Goal: Task Accomplishment & Management: Complete application form

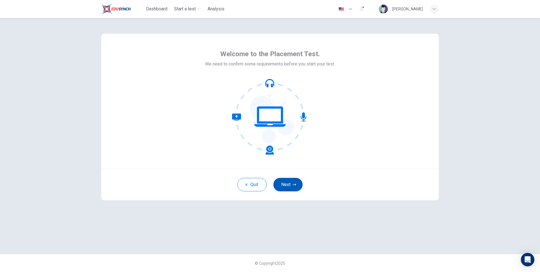
click at [287, 183] on button "Next" at bounding box center [287, 184] width 29 height 13
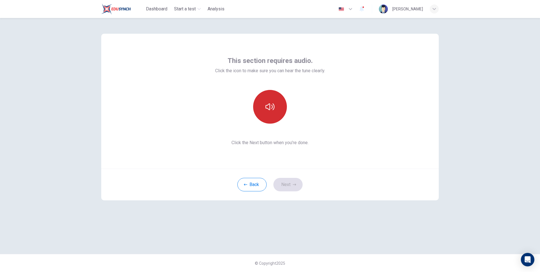
click at [267, 112] on button "button" at bounding box center [270, 107] width 34 height 34
click at [186, 98] on div "This section requires audio. Click the icon to make sure you can hear the tune …" at bounding box center [269, 101] width 337 height 135
click at [352, 10] on icon "button" at bounding box center [349, 9] width 3 height 2
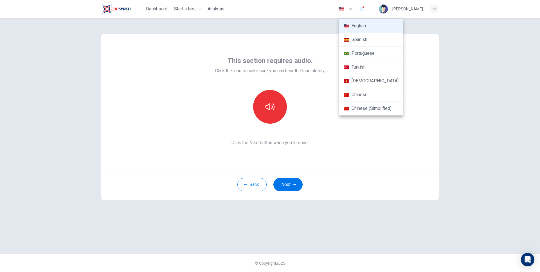
click at [251, 51] on div at bounding box center [270, 136] width 540 height 272
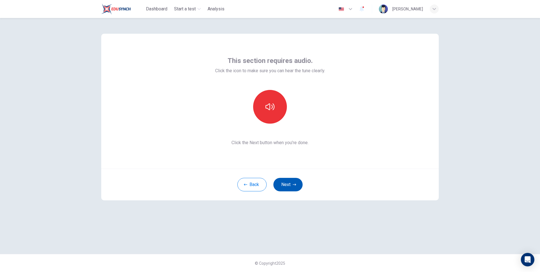
click at [278, 178] on button "Next" at bounding box center [287, 184] width 29 height 13
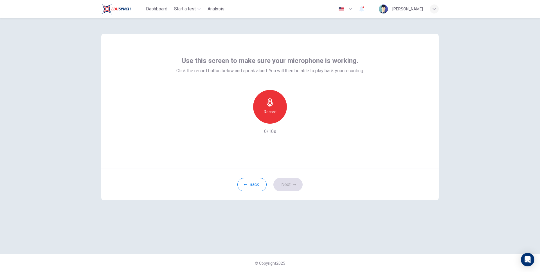
click at [279, 108] on div "Record" at bounding box center [270, 107] width 34 height 34
click at [279, 108] on div "Stop" at bounding box center [270, 107] width 34 height 34
click at [356, 7] on button "button" at bounding box center [345, 8] width 21 height 11
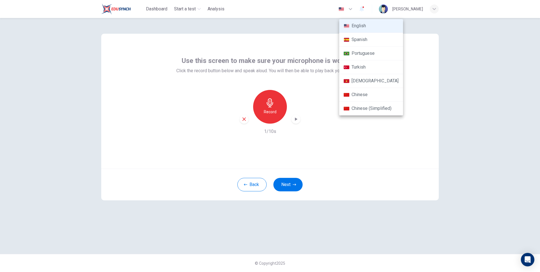
click at [291, 58] on div at bounding box center [270, 136] width 540 height 272
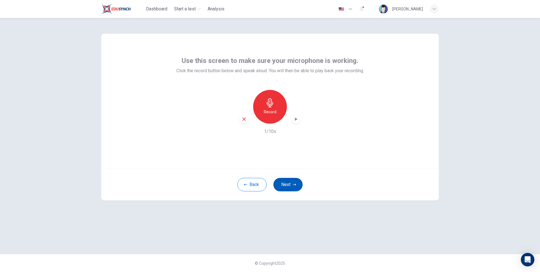
click at [298, 187] on button "Next" at bounding box center [287, 184] width 29 height 13
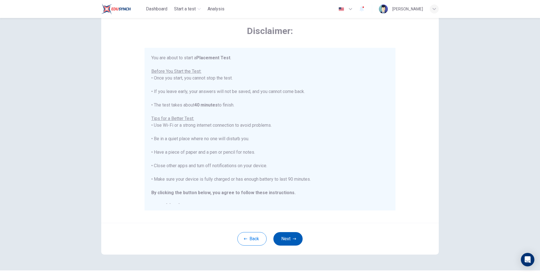
click at [294, 240] on icon "button" at bounding box center [294, 238] width 3 height 3
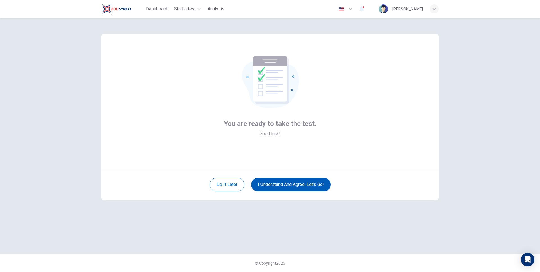
click at [281, 185] on button "I understand and agree. Let’s go!" at bounding box center [291, 184] width 80 height 13
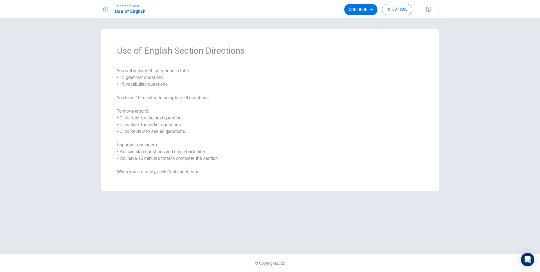
click at [232, 94] on span "You will answer 30 questions in total: • 15 grammar questions • 15 vocabulary q…" at bounding box center [270, 121] width 306 height 108
click at [371, 9] on icon "button" at bounding box center [370, 9] width 3 height 3
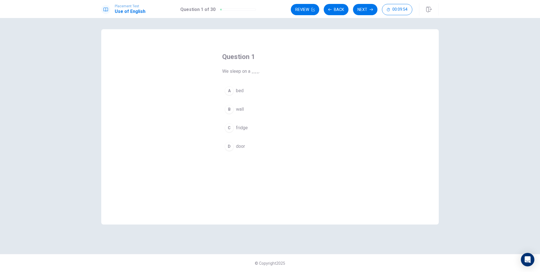
click at [245, 108] on button "B wall" at bounding box center [270, 109] width 96 height 14
click at [249, 126] on button "C fridge" at bounding box center [270, 128] width 96 height 14
click at [371, 10] on icon "button" at bounding box center [370, 9] width 3 height 3
click at [270, 117] on div "A desk B plate C wardrobe D phone" at bounding box center [270, 119] width 96 height 70
click at [259, 106] on button "B plate" at bounding box center [270, 109] width 96 height 14
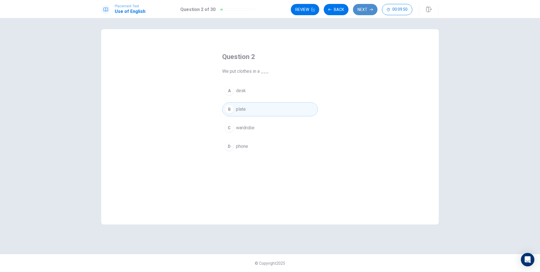
click at [363, 12] on button "Next" at bounding box center [365, 9] width 24 height 11
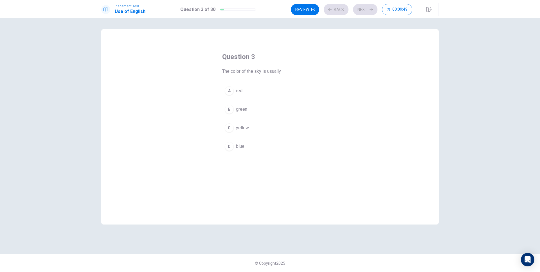
click at [180, 39] on div "Question 3 The color of the sky is usually ___. A red B green C yellow D blue" at bounding box center [269, 126] width 337 height 195
click at [246, 90] on button "A red" at bounding box center [270, 91] width 96 height 14
click at [175, 31] on div "Question 3 The color of the sky is usually ___. A red B green C yellow D blue" at bounding box center [269, 126] width 337 height 195
click at [155, 28] on div "Question 3 The color of the sky is usually ___. A red B green C yellow D blue ©…" at bounding box center [270, 145] width 540 height 254
click at [41, 41] on div "Question 3 The color of the sky is usually ___. A red B green C yellow D blue ©…" at bounding box center [270, 145] width 540 height 254
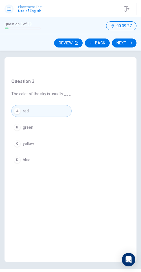
click at [44, 124] on button "B green" at bounding box center [41, 127] width 60 height 12
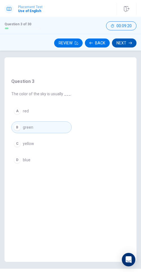
click at [123, 44] on button "Next" at bounding box center [124, 42] width 24 height 9
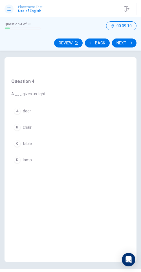
click at [58, 113] on div "Question 4 A ___ gives us light. A door B chair C table D lamp" at bounding box center [70, 151] width 132 height 188
click at [38, 112] on button "A door" at bounding box center [28, 111] width 35 height 12
click at [118, 55] on div "Question 4 A ___ gives us light. A door B chair C table D lamp © Copyright 2025" at bounding box center [70, 161] width 141 height 221
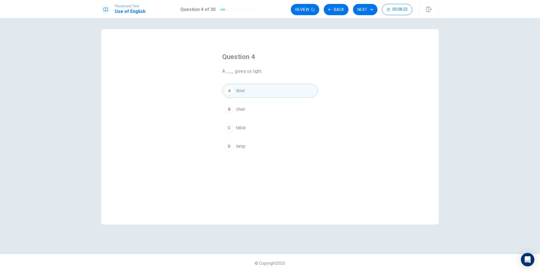
click at [234, 116] on button "B chair" at bounding box center [270, 109] width 96 height 14
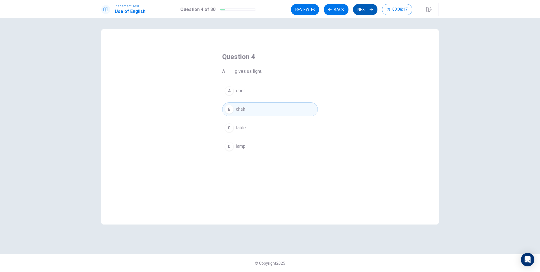
click at [373, 12] on button "Next" at bounding box center [365, 9] width 24 height 11
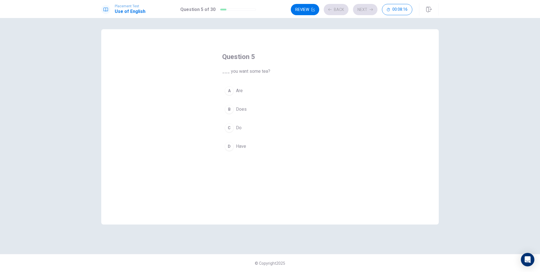
click at [253, 100] on div "A Are B Does C Do D Have" at bounding box center [270, 119] width 96 height 70
click at [254, 89] on button "A Are" at bounding box center [270, 91] width 96 height 14
click at [362, 10] on button "Next" at bounding box center [365, 9] width 24 height 11
click at [269, 95] on button "A fridge" at bounding box center [270, 91] width 96 height 14
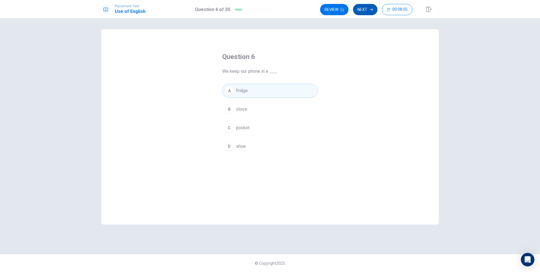
click at [372, 11] on button "Next" at bounding box center [365, 9] width 24 height 11
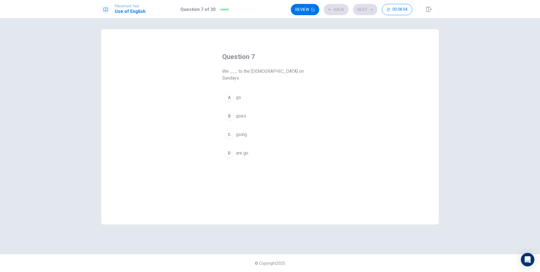
click at [278, 101] on div "A go B goes C going D are go" at bounding box center [270, 125] width 96 height 70
click at [268, 94] on button "A go" at bounding box center [270, 97] width 96 height 14
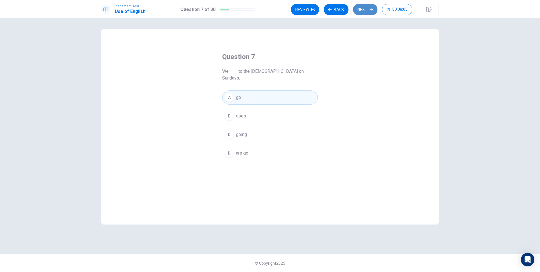
click at [366, 12] on button "Next" at bounding box center [365, 9] width 24 height 11
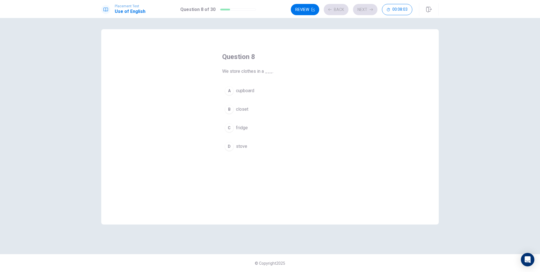
click at [270, 123] on button "C fridge" at bounding box center [270, 128] width 96 height 14
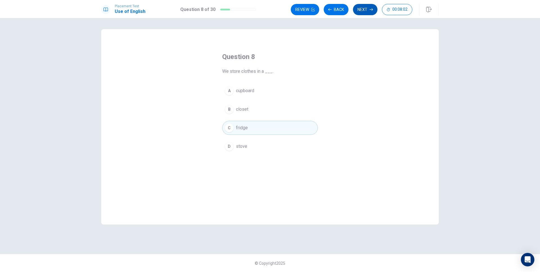
click at [369, 11] on button "Next" at bounding box center [365, 9] width 24 height 11
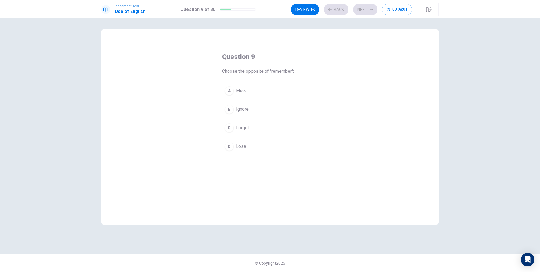
click at [263, 112] on button "B Ignore" at bounding box center [270, 109] width 96 height 14
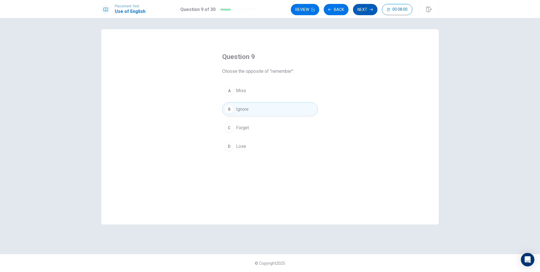
click at [365, 9] on button "Next" at bounding box center [365, 9] width 24 height 11
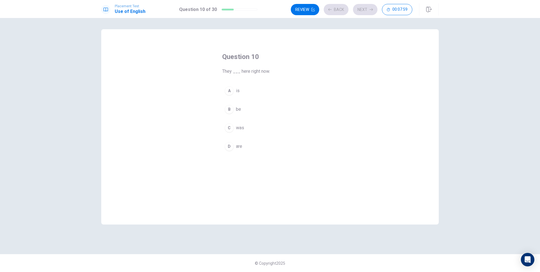
click at [258, 84] on button "A is" at bounding box center [270, 91] width 96 height 14
click at [369, 11] on button "Next" at bounding box center [365, 9] width 24 height 11
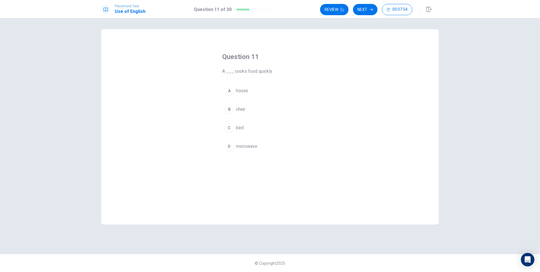
click at [300, 97] on button "A house" at bounding box center [270, 91] width 96 height 14
click at [370, 9] on icon "button" at bounding box center [370, 9] width 3 height 3
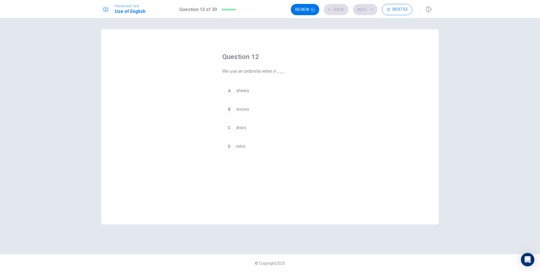
click at [288, 123] on button "C dries" at bounding box center [270, 128] width 96 height 14
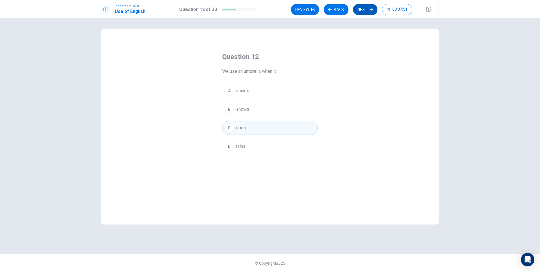
click at [362, 15] on button "Next" at bounding box center [365, 9] width 24 height 11
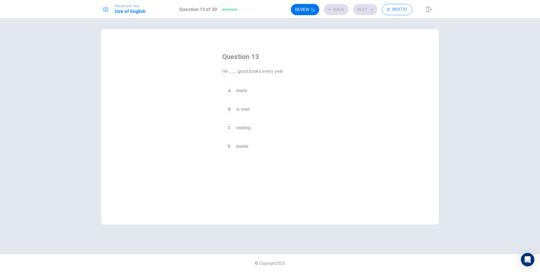
click at [263, 100] on div "A reads B is read C reading D reader" at bounding box center [270, 119] width 96 height 70
click at [265, 92] on button "A reads" at bounding box center [270, 91] width 96 height 14
click at [366, 14] on button "Next" at bounding box center [365, 9] width 24 height 11
click at [283, 133] on button "C phone" at bounding box center [270, 128] width 96 height 14
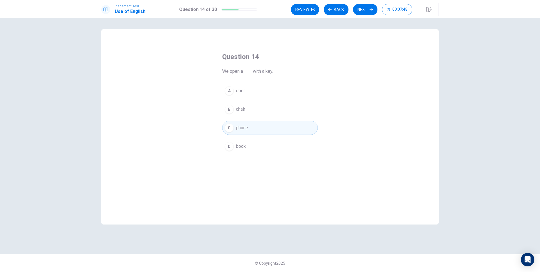
click at [368, 9] on button "Next" at bounding box center [365, 9] width 24 height 11
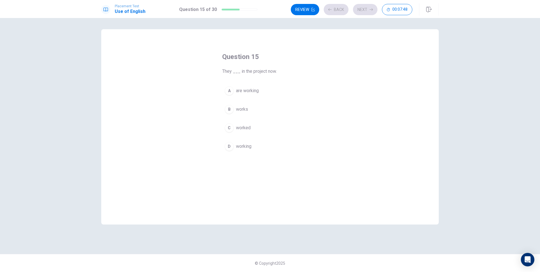
click at [291, 87] on button "A are working" at bounding box center [270, 91] width 96 height 14
click at [367, 15] on div "Review Back Next 00:07:47" at bounding box center [365, 9] width 148 height 12
click at [368, 12] on button "Next" at bounding box center [365, 9] width 24 height 11
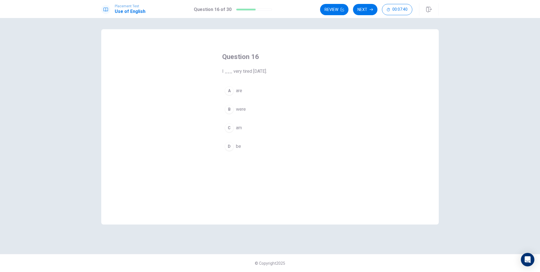
click at [256, 95] on button "A are" at bounding box center [270, 91] width 96 height 14
click at [366, 6] on button "Next" at bounding box center [365, 9] width 24 height 11
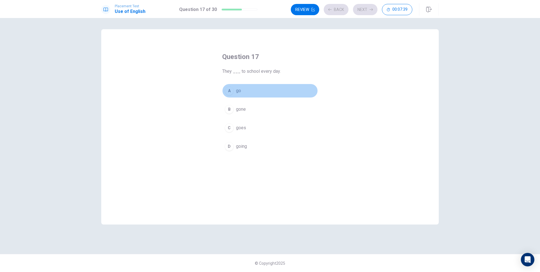
click at [249, 93] on button "A go" at bounding box center [270, 91] width 96 height 14
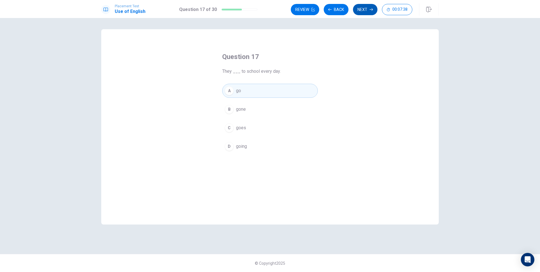
click at [370, 11] on icon "button" at bounding box center [370, 9] width 3 height 3
click at [289, 89] on button "A play" at bounding box center [270, 91] width 96 height 14
click at [364, 13] on button "Next" at bounding box center [365, 9] width 24 height 11
click at [277, 110] on button "B shoe" at bounding box center [270, 109] width 96 height 14
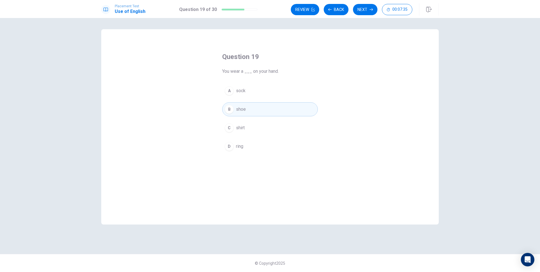
click at [371, 14] on button "Next" at bounding box center [365, 9] width 24 height 11
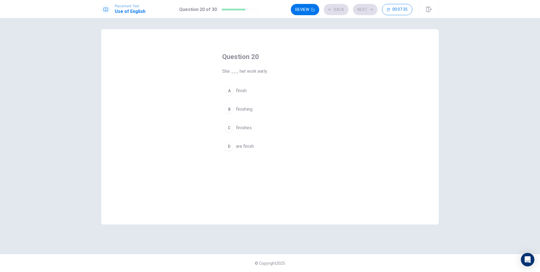
click at [307, 91] on button "A finish" at bounding box center [270, 91] width 96 height 14
click at [365, 15] on div "Review Back Next 00:07:34" at bounding box center [365, 9] width 148 height 12
click at [366, 14] on button "Next" at bounding box center [365, 9] width 24 height 11
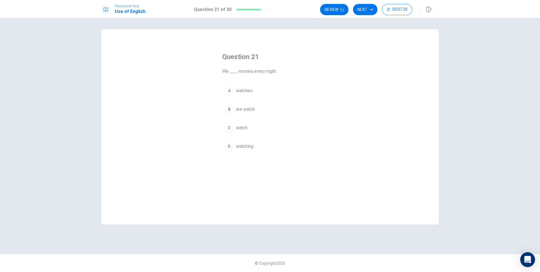
click at [523, 255] on div "Open Intercom Messenger" at bounding box center [527, 259] width 15 height 15
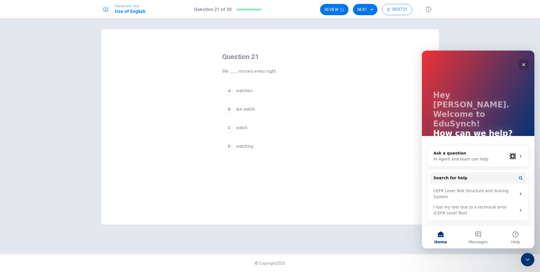
click at [523, 65] on icon "Close" at bounding box center [523, 64] width 3 height 3
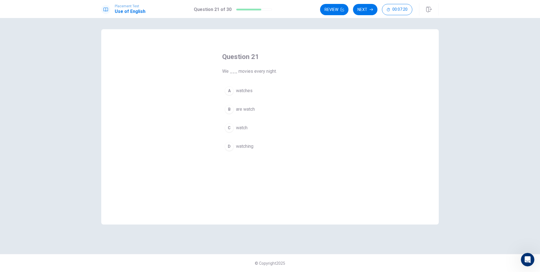
click at [264, 91] on button "A watches" at bounding box center [270, 91] width 96 height 14
click at [368, 9] on button "Next" at bounding box center [365, 9] width 24 height 11
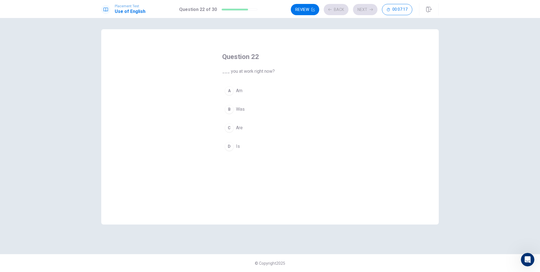
click at [280, 73] on span "___ you at work right now?" at bounding box center [270, 71] width 96 height 7
click at [263, 93] on button "A Am" at bounding box center [270, 91] width 96 height 14
click at [372, 14] on button "Next" at bounding box center [365, 9] width 24 height 11
click at [257, 96] on button "A eat" at bounding box center [270, 91] width 96 height 14
click at [362, 7] on button "Next" at bounding box center [365, 9] width 24 height 11
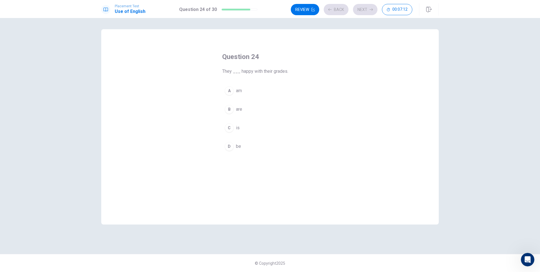
click at [228, 99] on div "A am B are C is D be" at bounding box center [270, 119] width 96 height 70
click at [235, 91] on button "A am" at bounding box center [270, 91] width 96 height 14
click at [357, 12] on button "Next" at bounding box center [365, 9] width 24 height 11
click at [270, 105] on button "B sofa" at bounding box center [270, 109] width 96 height 14
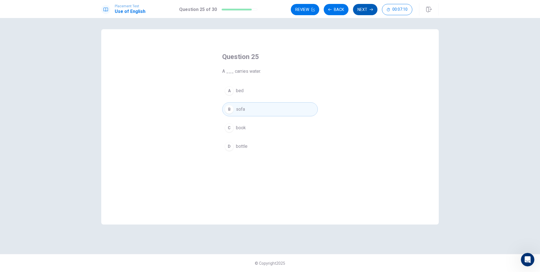
click at [370, 11] on icon "button" at bounding box center [370, 9] width 3 height 3
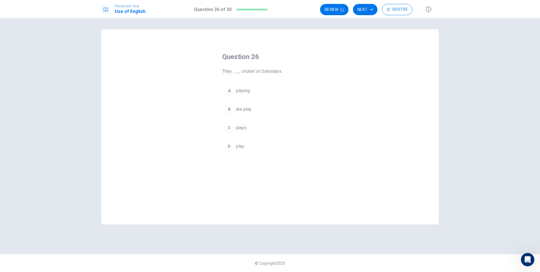
click at [302, 95] on button "A playing" at bounding box center [270, 91] width 96 height 14
click at [366, 13] on button "Next" at bounding box center [365, 9] width 24 height 11
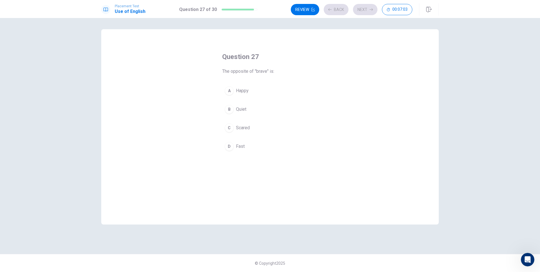
click at [243, 101] on div "A Happy B Quiet C Scared D Fast" at bounding box center [270, 119] width 96 height 70
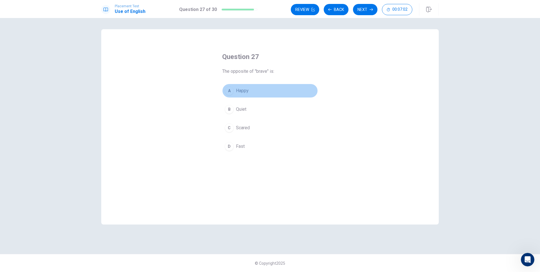
click at [246, 93] on span "Happy" at bounding box center [242, 90] width 13 height 7
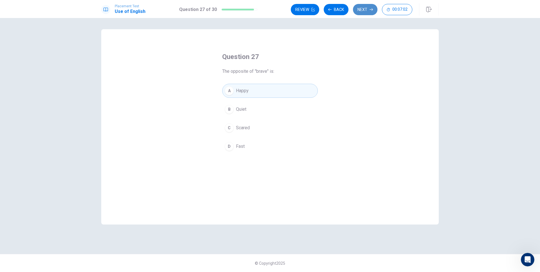
click at [362, 13] on button "Next" at bounding box center [365, 9] width 24 height 11
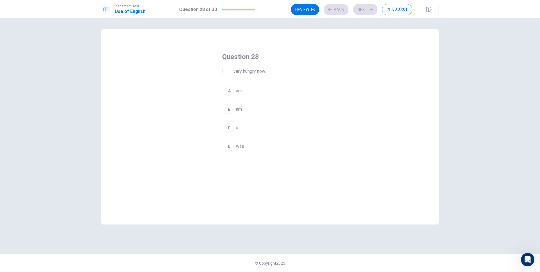
click at [254, 92] on button "A are" at bounding box center [270, 91] width 96 height 14
click at [365, 11] on button "Next" at bounding box center [365, 9] width 24 height 11
click at [257, 97] on button "A brushing" at bounding box center [270, 91] width 96 height 14
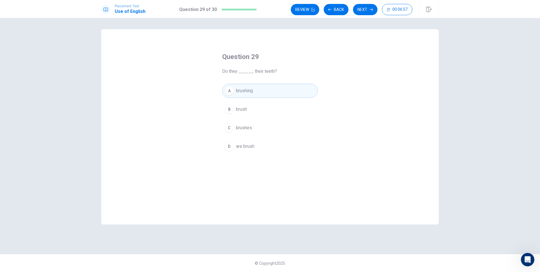
click at [367, 13] on button "Next" at bounding box center [365, 9] width 24 height 11
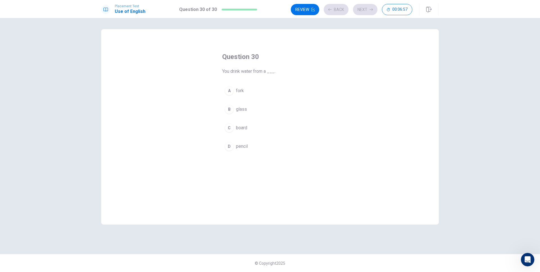
click at [262, 105] on button "B glass" at bounding box center [270, 109] width 96 height 14
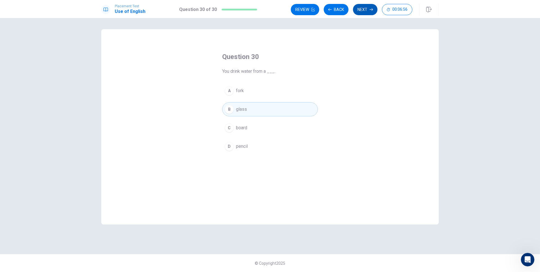
click at [368, 12] on button "Next" at bounding box center [365, 9] width 24 height 11
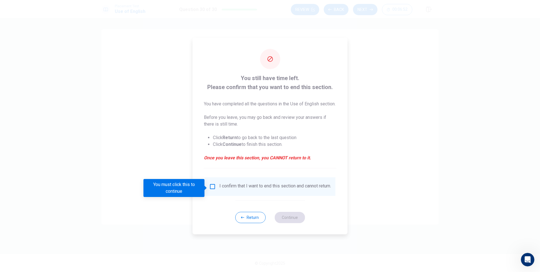
click at [298, 134] on ul "Click Return to go back to the last question Click Continue to finish this sect…" at bounding box center [270, 141] width 132 height 22
click at [267, 101] on p "You have completed all the questions in the Use of English section." at bounding box center [270, 104] width 132 height 7
drag, startPoint x: 239, startPoint y: 72, endPoint x: 330, endPoint y: 91, distance: 93.7
click at [330, 91] on div "You still have time left. Please confirm that you want to end this section. You…" at bounding box center [270, 121] width 132 height 95
drag, startPoint x: 330, startPoint y: 84, endPoint x: 235, endPoint y: 79, distance: 95.4
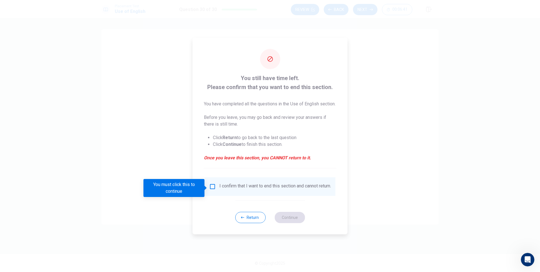
click at [235, 78] on span "You still have time left. Please confirm that you want to end this section." at bounding box center [270, 83] width 132 height 18
click at [211, 189] on input "You must click this to continue" at bounding box center [212, 186] width 7 height 7
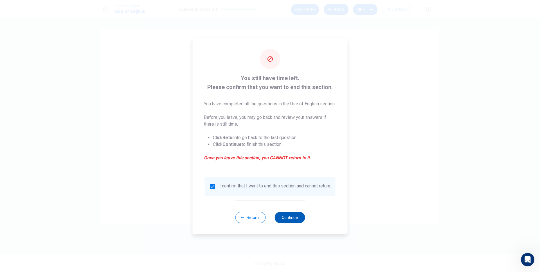
click at [293, 223] on button "Continue" at bounding box center [289, 217] width 30 height 11
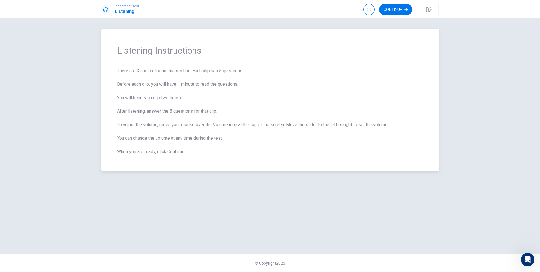
click at [221, 100] on span "There are 3 audio clips in this section. Each clip has 5 questions. Before each…" at bounding box center [270, 111] width 306 height 88
drag, startPoint x: 248, startPoint y: 72, endPoint x: 116, endPoint y: 71, distance: 132.1
click at [116, 71] on div "Listening Instructions There are 3 audio clips in this section. Each clip has 5…" at bounding box center [269, 100] width 337 height 142
drag, startPoint x: 139, startPoint y: 69, endPoint x: 229, endPoint y: 70, distance: 89.6
click at [229, 70] on span "There are 3 audio clips in this section. Each clip has 5 questions. Before each…" at bounding box center [270, 111] width 306 height 88
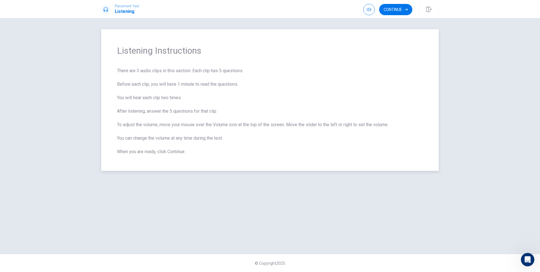
click at [227, 79] on span "There are 3 audio clips in this section. Each clip has 5 questions. Before each…" at bounding box center [270, 111] width 306 height 88
click at [391, 10] on button "Continue" at bounding box center [395, 9] width 33 height 11
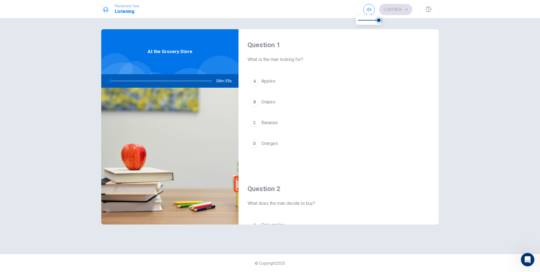
type input "0"
type input "0.9"
type input "0"
type input "0.5"
type input "1"
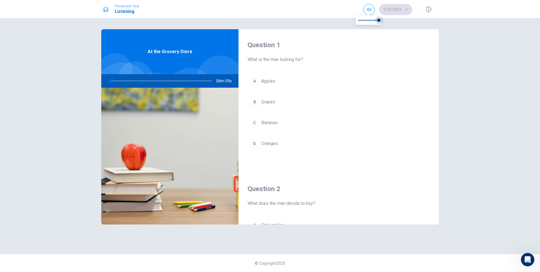
type input "0.3"
type input "1"
type input "0.1"
type input "1"
type input "0"
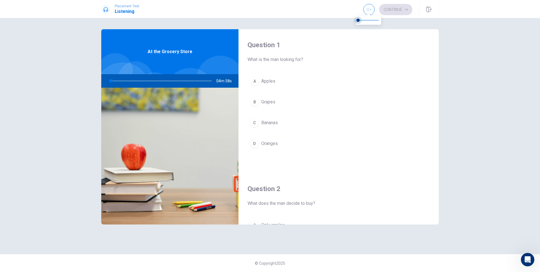
drag, startPoint x: 378, startPoint y: 21, endPoint x: 354, endPoint y: 21, distance: 24.7
click at [356, 21] on span at bounding box center [357, 20] width 3 height 3
drag, startPoint x: 231, startPoint y: 80, endPoint x: 197, endPoint y: 79, distance: 33.7
click at [197, 79] on div "04m 55s" at bounding box center [169, 80] width 137 height 13
click at [290, 81] on button "A Apples" at bounding box center [338, 81] width 182 height 14
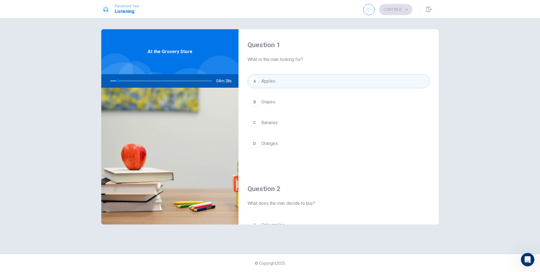
click at [265, 90] on div "A Apples B Grapes C Bananas D Oranges" at bounding box center [338, 118] width 182 height 88
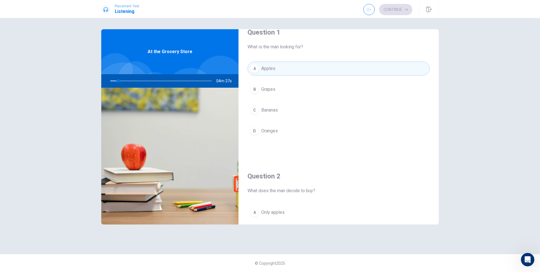
scroll to position [33, 0]
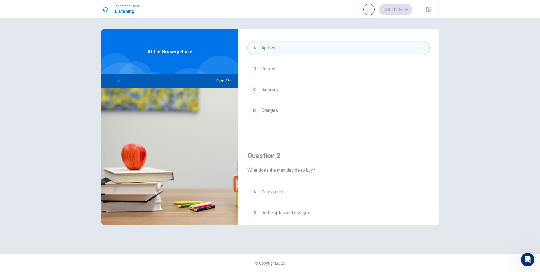
click at [291, 183] on div "Question 2 What does the man decide to buy? A Only apples B Both apples and ora…" at bounding box center [338, 212] width 200 height 144
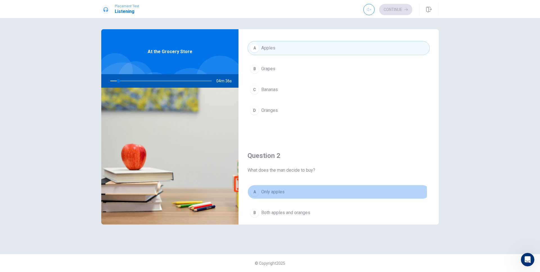
click at [289, 192] on button "A Only apples" at bounding box center [338, 192] width 182 height 14
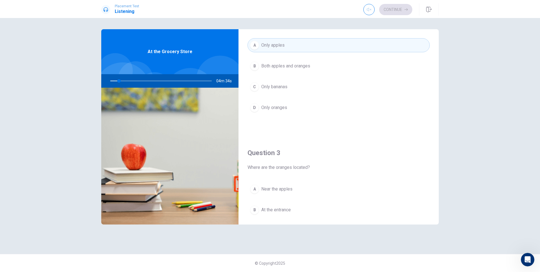
scroll to position [191, 0]
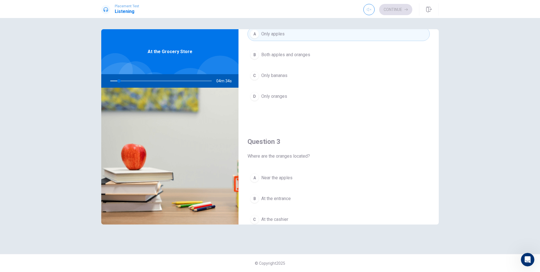
click at [290, 179] on span "Near the apples" at bounding box center [276, 178] width 31 height 7
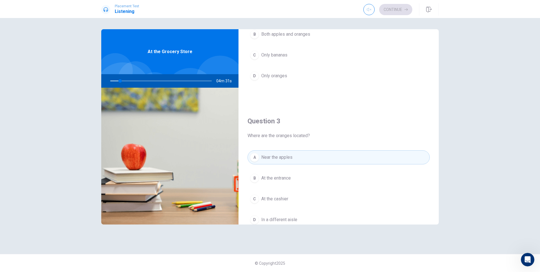
scroll to position [321, 0]
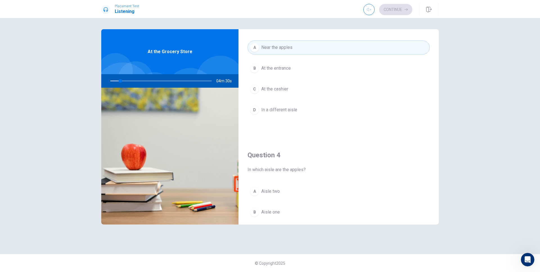
click at [279, 184] on button "A Aisle two" at bounding box center [338, 191] width 182 height 14
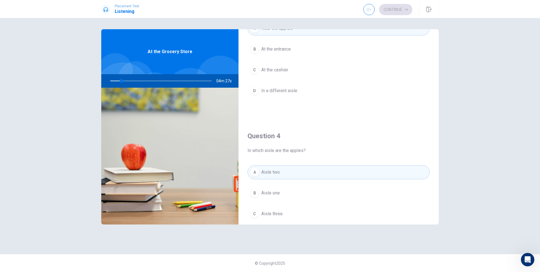
scroll to position [457, 0]
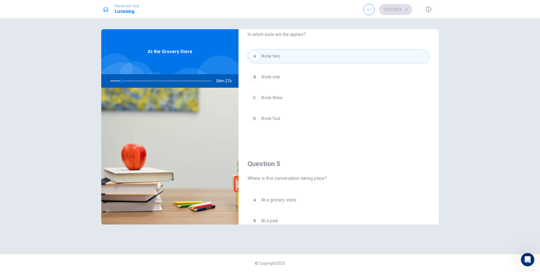
click at [285, 204] on button "A At a grocery store" at bounding box center [338, 200] width 182 height 14
click at [277, 197] on span "At a grocery store" at bounding box center [278, 200] width 35 height 7
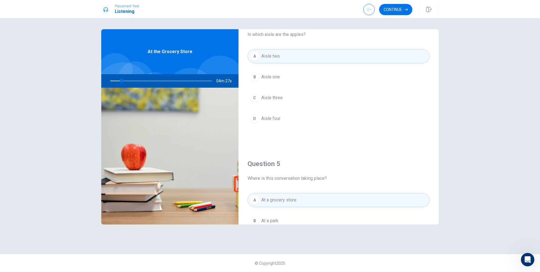
drag, startPoint x: 279, startPoint y: 197, endPoint x: 314, endPoint y: 79, distance: 123.4
click at [280, 197] on span "At a grocery store" at bounding box center [278, 200] width 35 height 7
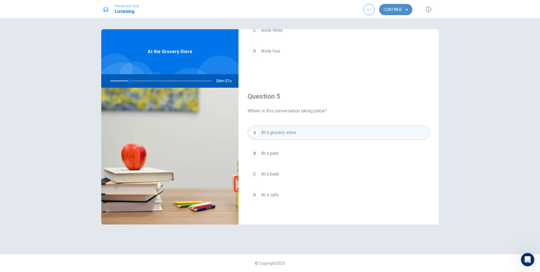
click at [396, 11] on button "Continue" at bounding box center [395, 9] width 33 height 11
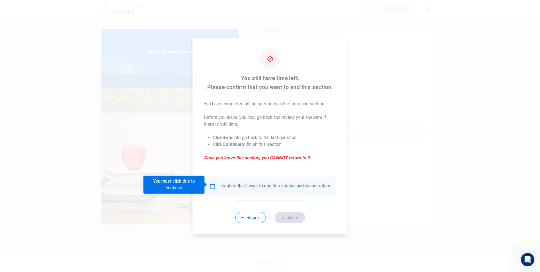
click at [225, 184] on div "I confirm that I want to end this section and cannot return." at bounding box center [275, 186] width 112 height 7
click at [210, 186] on input "You must click this to continue" at bounding box center [212, 186] width 7 height 7
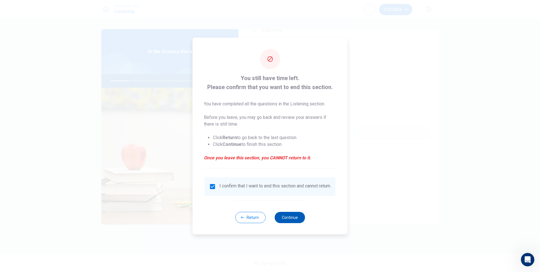
click at [293, 221] on button "Continue" at bounding box center [289, 217] width 30 height 11
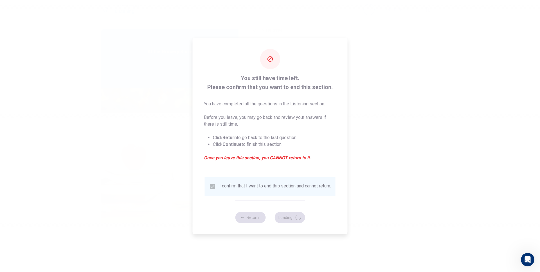
type input "21"
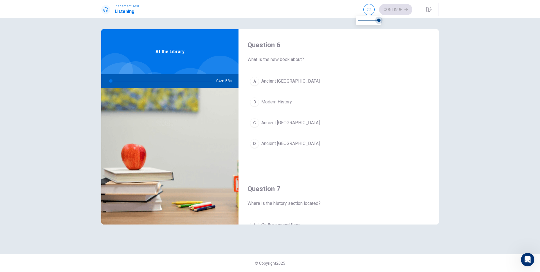
type input "1"
type input "0.9"
type input "1"
type input "0.8"
type input "1"
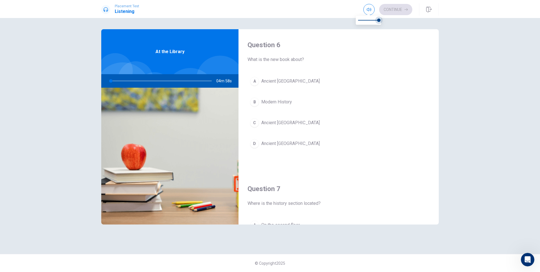
type input "0.7"
type input "1"
type input "0.6"
type input "1"
type input "0.5"
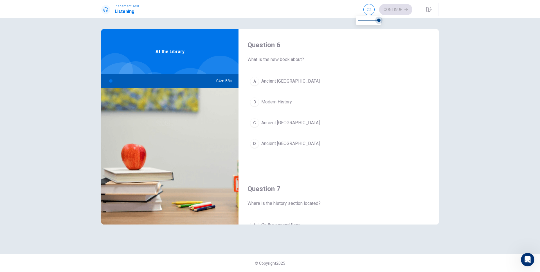
type input "1"
type input "0.4"
type input "1"
type input "0.3"
type input "1"
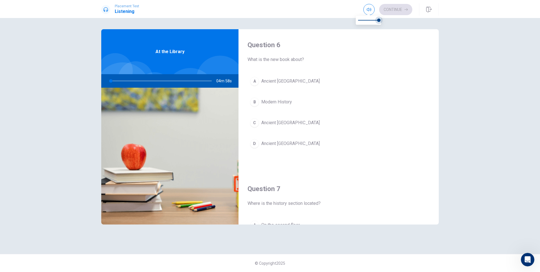
type input "0.2"
type input "1"
type input "0.1"
type input "1"
type input "0"
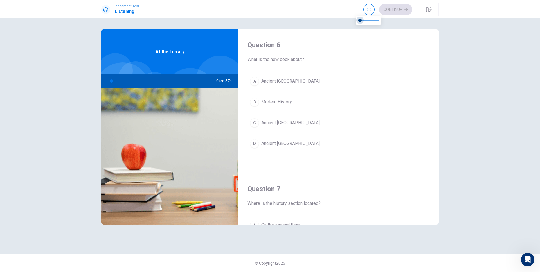
drag, startPoint x: 379, startPoint y: 21, endPoint x: 355, endPoint y: 23, distance: 23.9
click at [358, 22] on span at bounding box center [359, 20] width 3 height 3
click at [295, 88] on div "A Ancient Greece B Modern History C Ancient Egypt D Ancient [GEOGRAPHIC_DATA]" at bounding box center [338, 118] width 182 height 88
click at [303, 83] on button "A Ancient [GEOGRAPHIC_DATA]" at bounding box center [338, 81] width 182 height 14
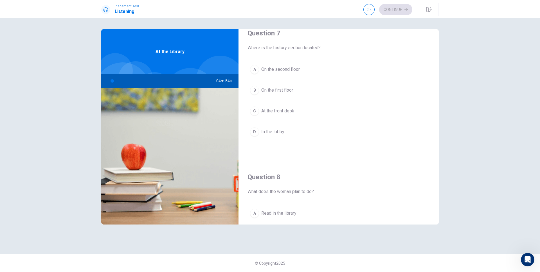
click at [305, 68] on button "A On the second floor" at bounding box center [338, 69] width 182 height 14
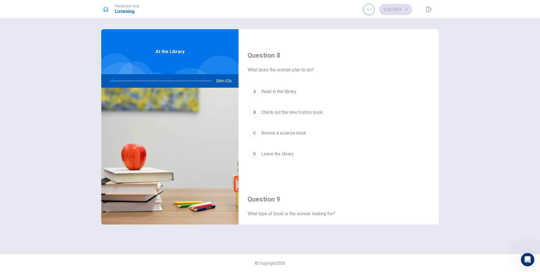
click at [304, 90] on button "A Read in the library" at bounding box center [338, 92] width 182 height 14
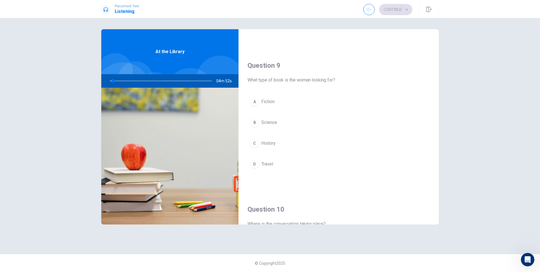
click at [311, 102] on button "A Fiction" at bounding box center [338, 102] width 182 height 14
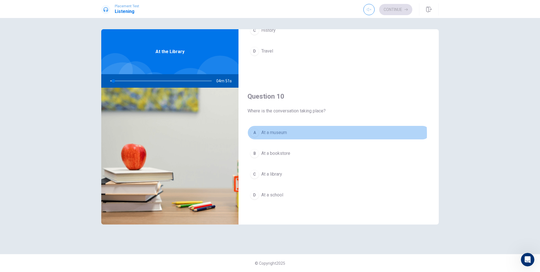
click at [306, 134] on button "A At a museum" at bounding box center [338, 133] width 182 height 14
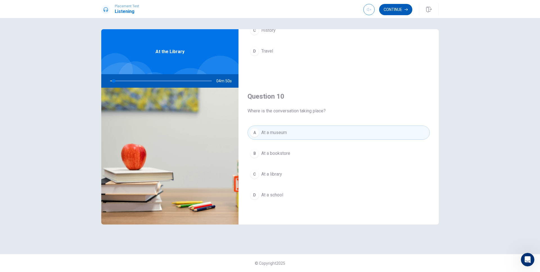
click at [403, 12] on button "Continue" at bounding box center [395, 9] width 33 height 11
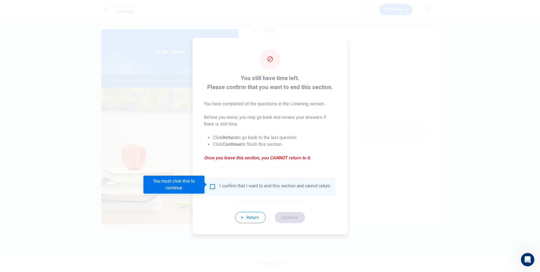
click at [224, 180] on div "I confirm that I want to end this section and cannot return." at bounding box center [270, 186] width 131 height 19
click at [209, 185] on input "You must click this to continue" at bounding box center [212, 186] width 7 height 7
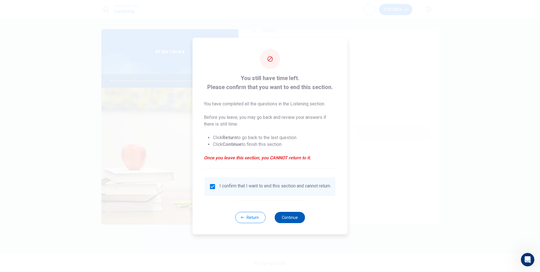
click at [291, 216] on button "Continue" at bounding box center [289, 217] width 30 height 11
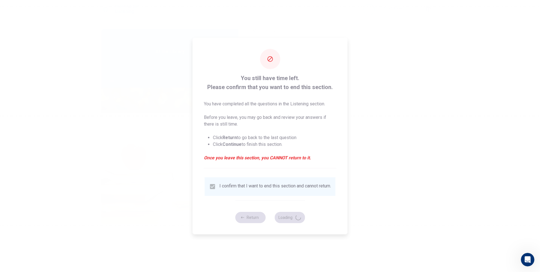
type input "6"
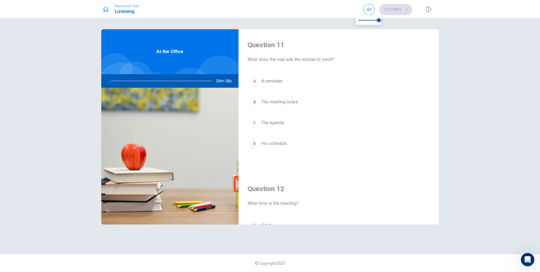
type input "1"
type input "0.9"
type input "1"
type input "0.7"
type input "1"
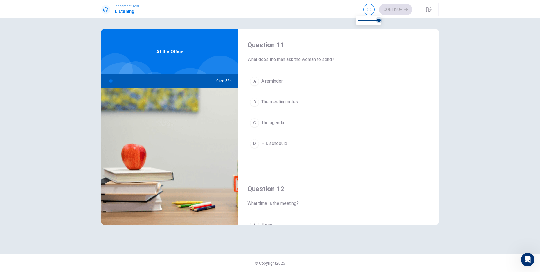
type input "0.6"
type input "1"
type input "0.4"
type input "1"
type input "0.3"
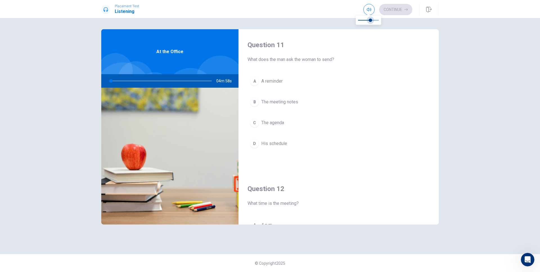
type input "1"
type input "0.2"
type input "1"
type input "0.1"
type input "1"
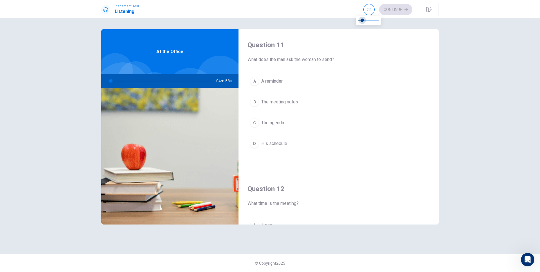
type input "0"
drag, startPoint x: 370, startPoint y: 20, endPoint x: 357, endPoint y: 19, distance: 12.8
click at [357, 19] on span at bounding box center [357, 20] width 3 height 3
click at [308, 80] on button "A A reminder" at bounding box center [338, 81] width 182 height 14
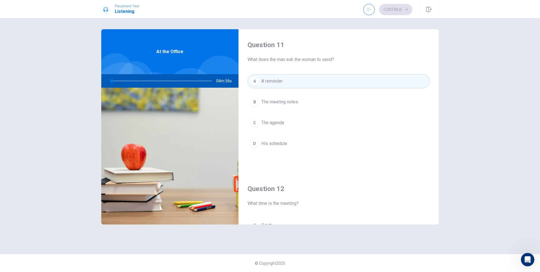
scroll to position [105, 0]
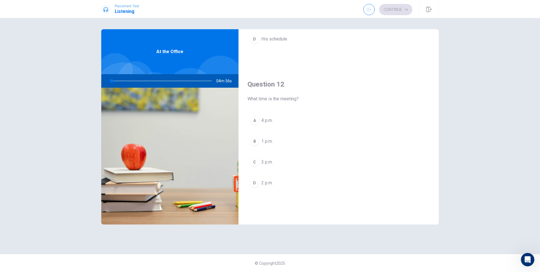
click at [283, 120] on button "A 4 p.m." at bounding box center [338, 121] width 182 height 14
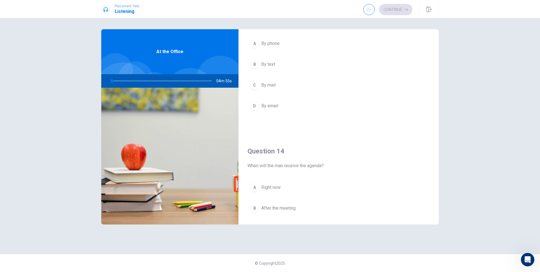
scroll to position [377, 0]
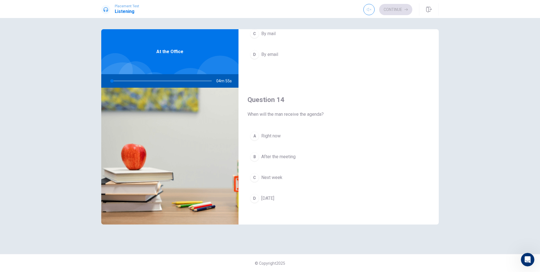
click at [280, 148] on div "A Right now B After the meeting C Next week D [DATE]" at bounding box center [338, 173] width 182 height 88
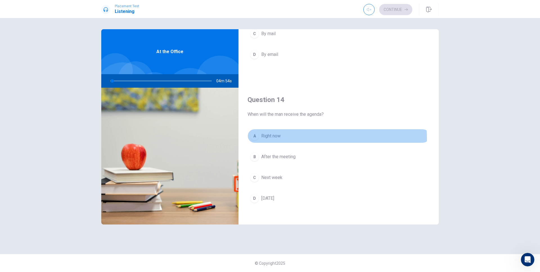
click at [281, 139] on button "A Right now" at bounding box center [338, 136] width 182 height 14
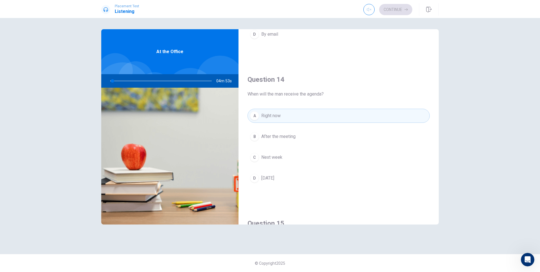
scroll to position [514, 0]
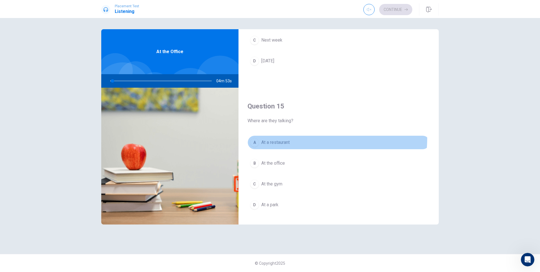
click at [282, 137] on button "A At a restaurant" at bounding box center [338, 142] width 182 height 14
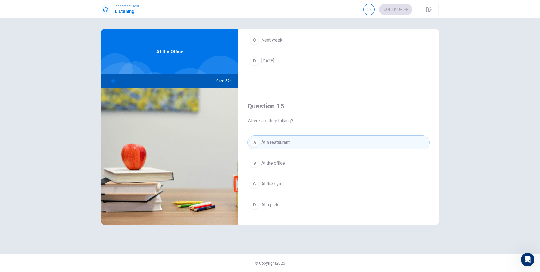
click at [293, 58] on button "D [DATE]" at bounding box center [338, 61] width 182 height 14
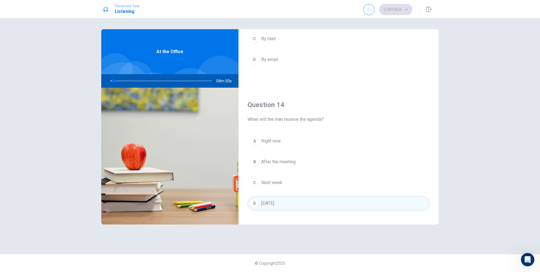
click at [295, 60] on button "D By email" at bounding box center [338, 60] width 182 height 14
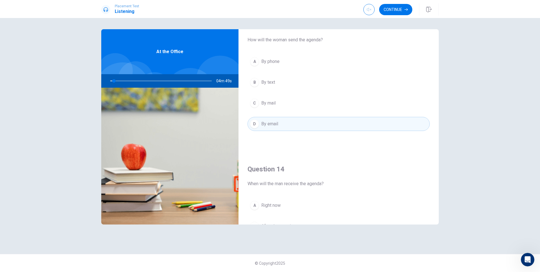
scroll to position [262, 0]
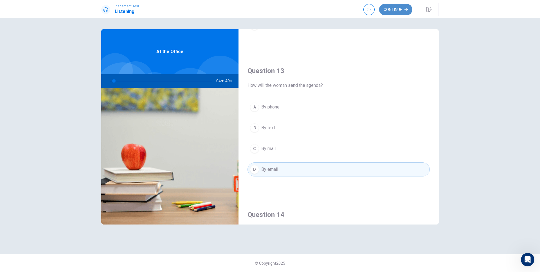
click at [395, 11] on button "Continue" at bounding box center [395, 9] width 33 height 11
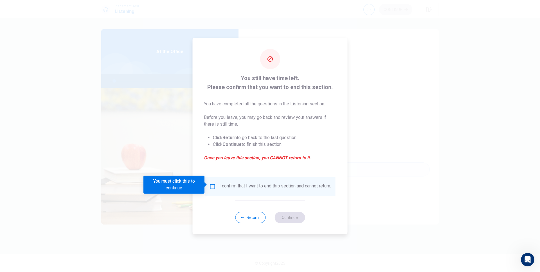
click at [209, 186] on input "You must click this to continue" at bounding box center [212, 186] width 7 height 7
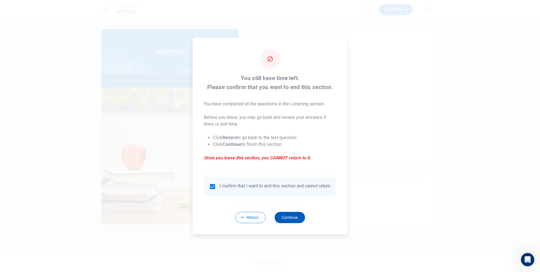
click at [280, 221] on button "Continue" at bounding box center [289, 217] width 30 height 11
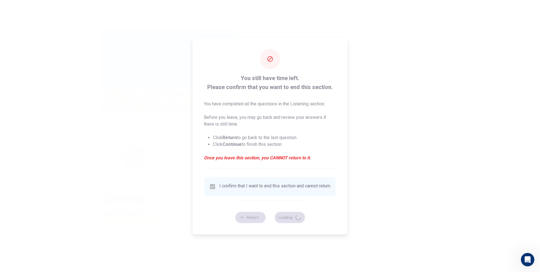
type input "5"
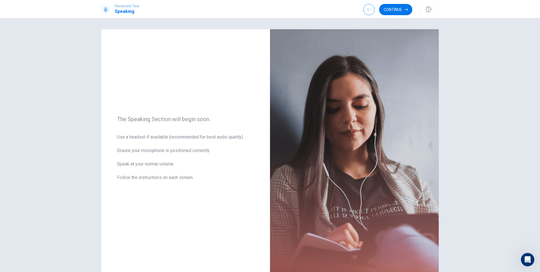
click at [400, 8] on button "Continue" at bounding box center [395, 9] width 33 height 11
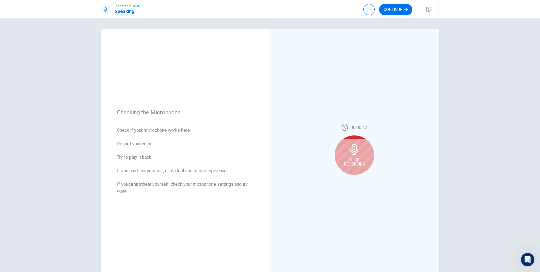
click at [350, 150] on icon at bounding box center [354, 149] width 8 height 11
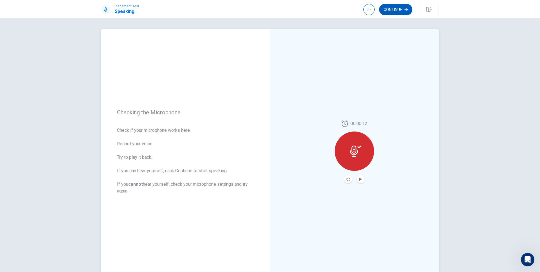
click at [408, 11] on button "Continue" at bounding box center [395, 9] width 33 height 11
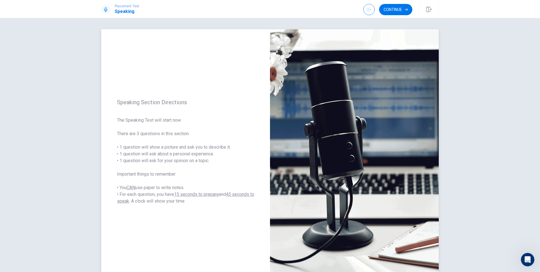
click at [213, 159] on span "The Speaking Test will start now. There are 3 questions in this section. • 1 qu…" at bounding box center [185, 161] width 137 height 88
drag, startPoint x: 210, startPoint y: 162, endPoint x: 121, endPoint y: 149, distance: 89.8
click at [121, 149] on span "The Speaking Test will start now. There are 3 questions in this section. • 1 qu…" at bounding box center [185, 161] width 137 height 88
drag, startPoint x: 117, startPoint y: 147, endPoint x: 221, endPoint y: 148, distance: 104.3
click at [221, 148] on span "The Speaking Test will start now. There are 3 questions in this section. • 1 qu…" at bounding box center [185, 161] width 137 height 88
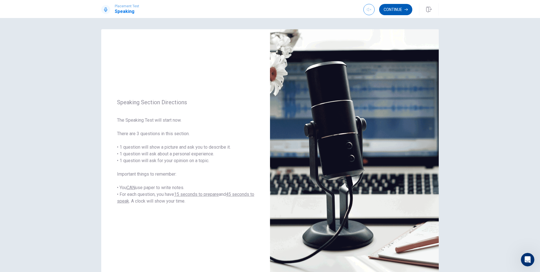
click at [398, 15] on div "Continue" at bounding box center [400, 9] width 75 height 12
click at [398, 14] on button "Continue" at bounding box center [395, 9] width 33 height 11
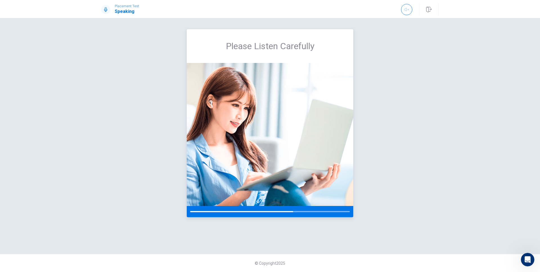
click at [309, 48] on span "Please Listen Carefully" at bounding box center [270, 45] width 89 height 11
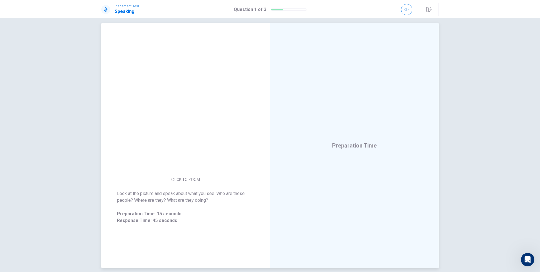
scroll to position [5, 0]
drag, startPoint x: 226, startPoint y: 200, endPoint x: 118, endPoint y: 189, distance: 108.7
click at [118, 189] on div "Look at the picture and speak about what you see. Who are these people? Where a…" at bounding box center [185, 208] width 169 height 47
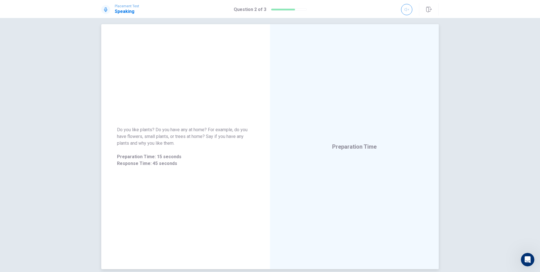
click at [214, 139] on span "Do you like plants? Do you have any at home? For example, do you have flowers, …" at bounding box center [185, 136] width 137 height 20
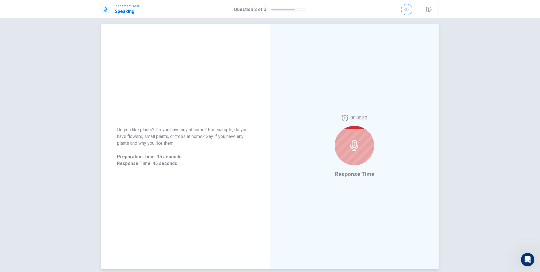
click at [202, 129] on span "Do you like plants? Do you have any at home? For example, do you have flowers, …" at bounding box center [185, 136] width 137 height 20
click at [198, 144] on span "Do you like plants? Do you have any at home? For example, do you have flowers, …" at bounding box center [185, 136] width 137 height 20
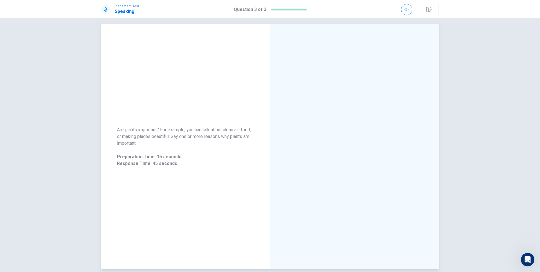
click at [197, 149] on div "Are plants important? For example, you can talk about clean air, food, or makin…" at bounding box center [185, 146] width 137 height 40
drag, startPoint x: 158, startPoint y: 142, endPoint x: 109, endPoint y: 122, distance: 52.4
click at [109, 122] on div "Are plants important? For example, you can talk about clean air, food, or makin…" at bounding box center [185, 147] width 169 height 54
click at [167, 142] on span "Are plants important? For example, you can talk about clean air, food, or makin…" at bounding box center [185, 136] width 137 height 20
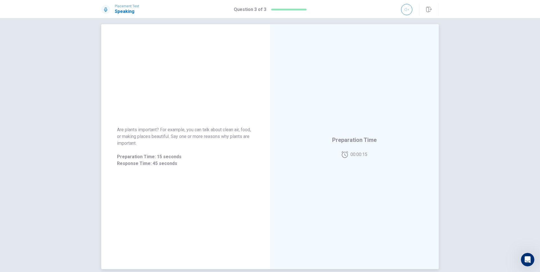
click at [164, 143] on span "Are plants important? For example, you can talk about clean air, food, or makin…" at bounding box center [185, 136] width 137 height 20
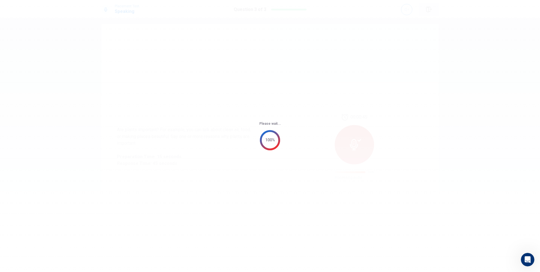
scroll to position [0, 0]
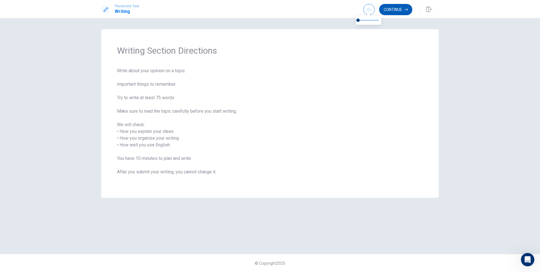
click at [387, 10] on button "Continue" at bounding box center [395, 9] width 33 height 11
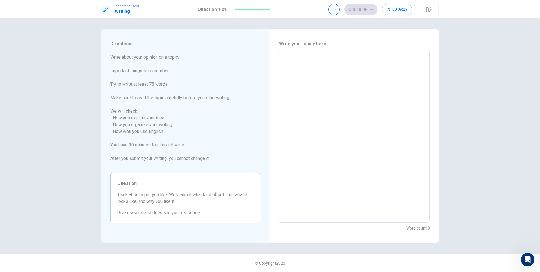
click at [345, 107] on textarea at bounding box center [354, 136] width 143 height 164
click at [345, 89] on textarea at bounding box center [354, 136] width 143 height 164
type textarea "d"
type textarea "x"
type textarea "di"
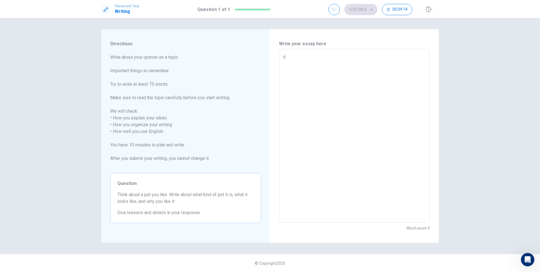
type textarea "x"
type textarea "dif"
type textarea "x"
type textarea "difs"
type textarea "x"
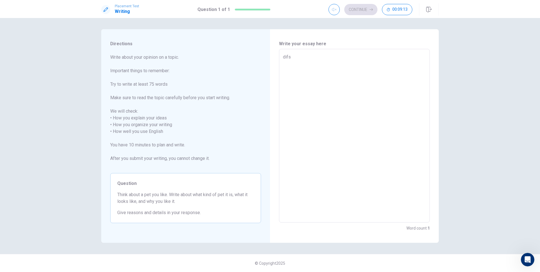
type textarea "difsd"
type textarea "x"
type textarea "difsda"
type textarea "x"
type textarea "difsdab"
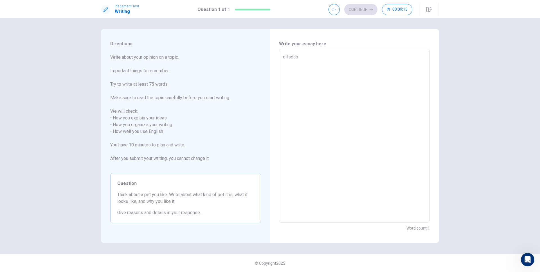
type textarea "x"
type textarea "difsdabf"
type textarea "x"
type textarea "difsdabf"
type textarea "x"
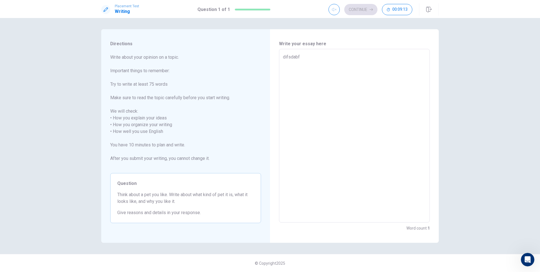
type textarea "difsdabf a"
type textarea "x"
type textarea "difsdabf as"
type textarea "x"
type textarea "difsdabf asd"
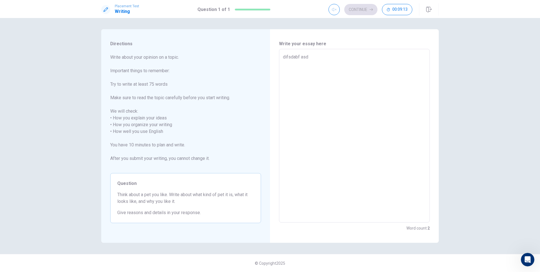
type textarea "x"
type textarea "difsdabf asd"
type textarea "x"
type textarea "difsdabf asd f"
type textarea "x"
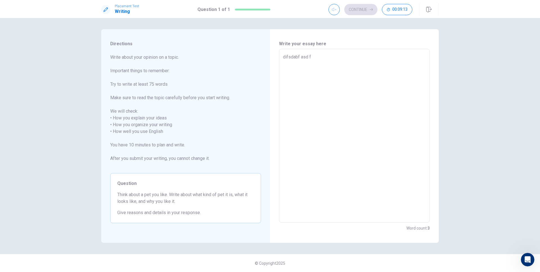
type textarea "difsdabf asd fa"
type textarea "x"
type textarea "difsdabf asd fad"
type textarea "x"
type textarea "difsdabf asd fads"
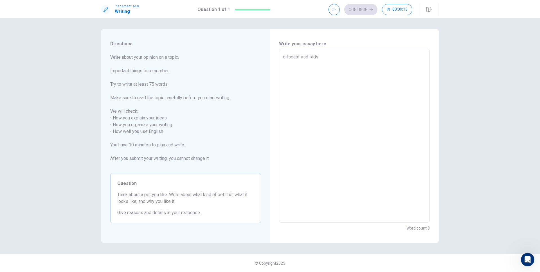
type textarea "x"
type textarea "difsdabf asd fadsf"
type textarea "x"
type textarea "difsdabf asd fadsf"
type textarea "x"
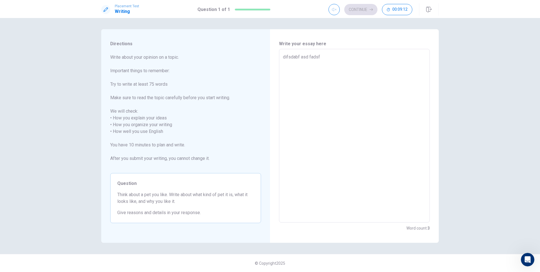
type textarea "difsdabf asd fadsf"
type textarea "x"
type textarea "difsdabf asd fadsf"
type textarea "x"
type textarea "difsdabf asd fadsf a"
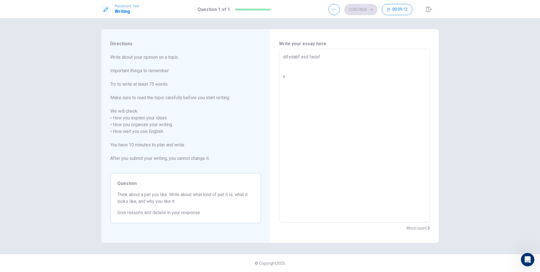
type textarea "x"
type textarea "difsdabf asd fadsf ad"
type textarea "x"
type textarea "difsdabf asd fadsf ads"
type textarea "x"
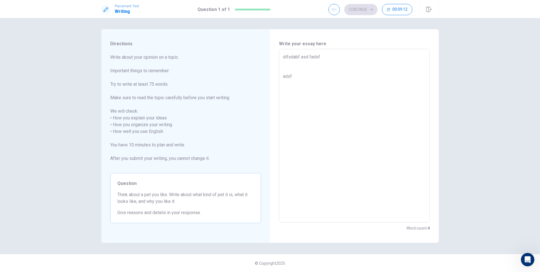
type textarea "difsdabf asd fadsf adsf"
type textarea "x"
type textarea "difsdabf asd fadsf adsf as"
type textarea "x"
type textarea "difsdabf asd fadsf adsf asd"
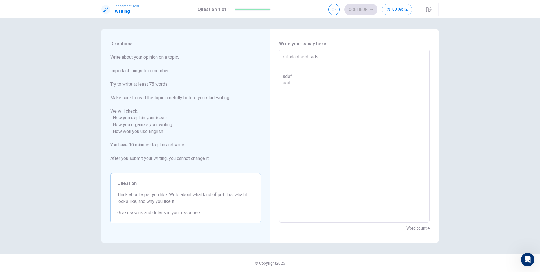
type textarea "x"
type textarea "difsdabf asd fadsf adsf asdf"
type textarea "x"
type textarea "difsdabf asd fadsf adsf asdf"
type textarea "x"
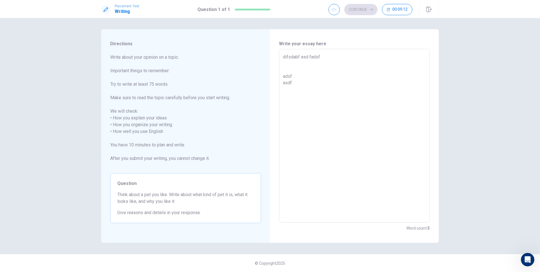
type textarea "difsdabf asd fadsf adsf asdf f"
type textarea "x"
type textarea "difsdabf asd fadsf adsf asdf fs"
click at [337, 90] on textarea "difsdabf asd fadsf adsf asdf fs" at bounding box center [354, 136] width 143 height 164
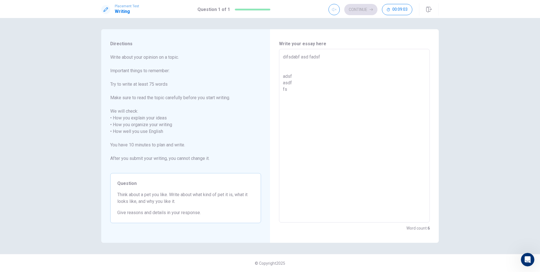
click at [337, 90] on textarea "difsdabf asd fadsf adsf asdf fs" at bounding box center [354, 136] width 143 height 164
click at [335, 94] on textarea "difsdabf asd fadsf adsf asdf fs" at bounding box center [354, 136] width 143 height 164
type textarea "x"
click at [329, 106] on textarea "difsdabf asd fadsf adsf asdf fs" at bounding box center [354, 136] width 143 height 164
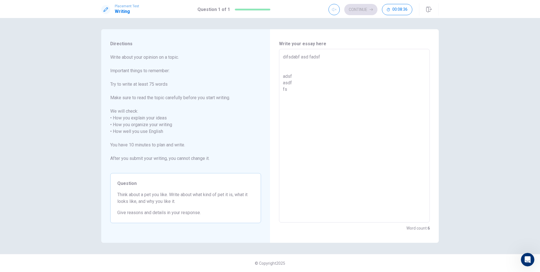
type textarea "difsdabf asd fadsf adsf asdf fs"
type textarea "x"
type textarea "difsdabf asd fadsf adsf asdf fs a"
type textarea "x"
type textarea "difsdabf asd fadsf adsf asdf fs a"
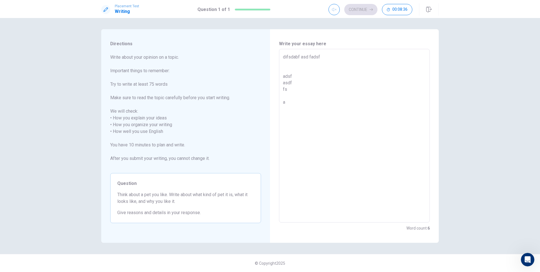
type textarea "x"
type textarea "difsdabf asd fadsf adsf asdf fs a s"
type textarea "x"
type textarea "difsdabf asd fadsf adsf asdf fs a sd"
type textarea "x"
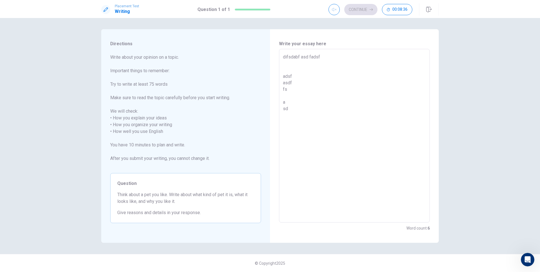
type textarea "difsdabf asd fadsf adsf asdf fs a sd"
type textarea "x"
type textarea "difsdabf asd fadsf adsf asdf fs a sd a"
type textarea "x"
type textarea "difsdabf asd fadsf adsf asdf fs a sd as"
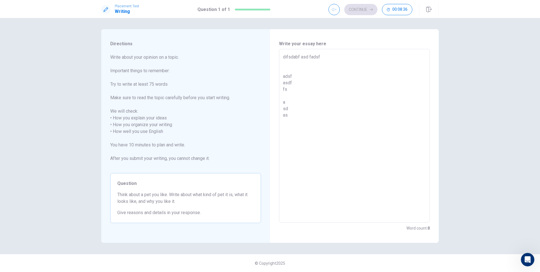
type textarea "x"
type textarea "difsdabf asd fadsf adsf asdf fs a sd asd"
type textarea "x"
type textarea "difsdabf asd fadsf adsf asdf fs a sd asd"
type textarea "x"
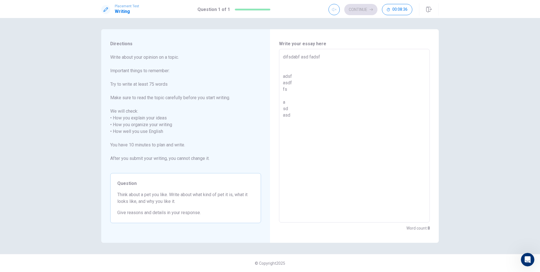
type textarea "difsdabf asd fadsf adsf asdf fs a sd asd a"
type textarea "x"
type textarea "difsdabf asd fadsf adsf asdf fs a sd asd as"
type textarea "x"
type textarea "difsdabf asd fadsf adsf asdf fs a sd asd as"
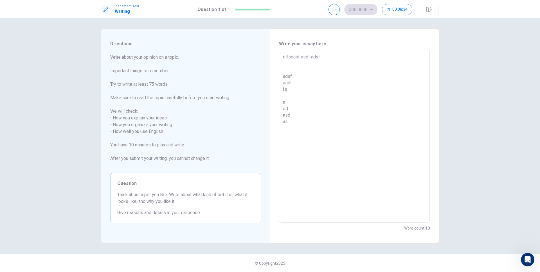
type textarea "x"
type textarea "difsdabf asd fadsf adsf asdf fs a sd asd as"
type textarea "x"
type textarea "difsdabf asd fadsf adsf asdf fs a sd asd as"
type textarea "x"
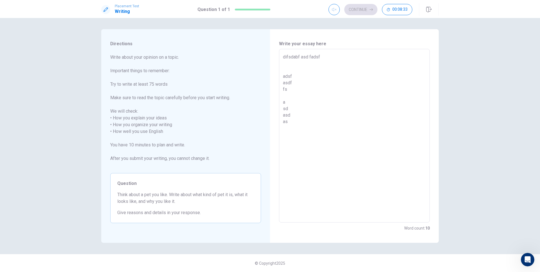
type textarea "difsdabf asd fadsf adsf asdf fs a sd asd as"
type textarea "x"
type textarea "difsdabf asd fadsf adsf asdf fs a sd asd as sa"
type textarea "x"
type textarea "difsdabf asd fadsf adsf asdf fs a sd asd as sa"
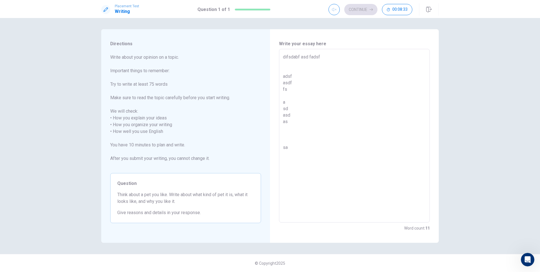
type textarea "x"
type textarea "difsdabf asd fadsf adsf asdf fs a sd asd as sa d"
type textarea "x"
type textarea "difsdabf asd fadsf adsf asdf fs a sd asd as sa d"
type textarea "x"
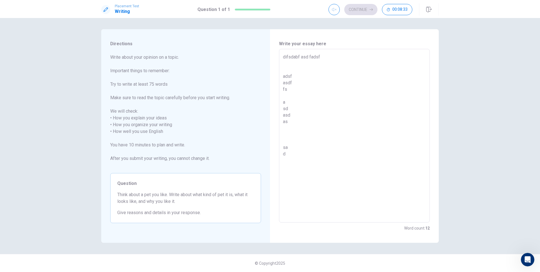
type textarea "difsdabf asd fadsf adsf asdf fs a sd asd as sa d a"
type textarea "x"
type textarea "difsdabf asd fadsf adsf asdf fs a sd asd as sa d as"
type textarea "x"
type textarea "difsdabf asd fadsf adsf asdf fs a sd asd as sa d asd"
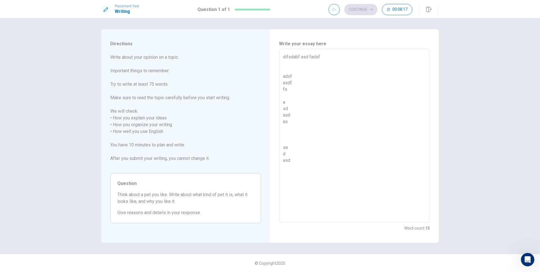
type textarea "x"
type textarea "difsdabf asd fadsf adsf asdf fs a sd asd as sa d asd"
click at [208, 198] on span "Think about a pet you like. Write about what kind of pet it is, what it looks l…" at bounding box center [185, 197] width 137 height 13
click at [210, 204] on span "Think about a pet you like. Write about what kind of pet it is, what it looks l…" at bounding box center [185, 197] width 137 height 13
drag, startPoint x: 117, startPoint y: 195, endPoint x: 180, endPoint y: 205, distance: 63.9
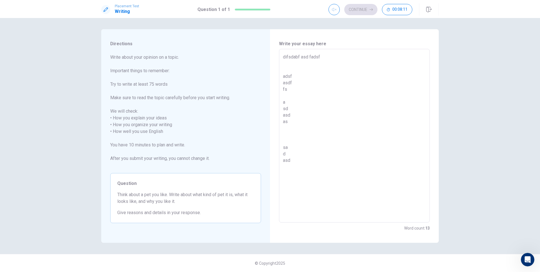
click at [180, 205] on span "Think about a pet you like. Write about what kind of pet it is, what it looks l…" at bounding box center [185, 197] width 137 height 13
drag, startPoint x: 174, startPoint y: 118, endPoint x: 115, endPoint y: 117, distance: 58.2
click at [115, 117] on span "Write about your opinion on a topic. Important things to remember: Try to write…" at bounding box center [185, 111] width 151 height 115
click at [135, 123] on span "Write about your opinion on a topic. Important things to remember: Try to write…" at bounding box center [185, 111] width 151 height 115
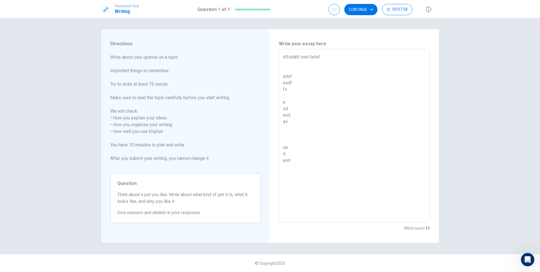
click at [135, 123] on span "Write about your opinion on a topic. Important things to remember: Try to write…" at bounding box center [185, 111] width 151 height 115
drag, startPoint x: 168, startPoint y: 130, endPoint x: 110, endPoint y: 119, distance: 58.9
click at [110, 119] on span "Write about your opinion on a topic. Important things to remember: Try to write…" at bounding box center [185, 111] width 151 height 115
click at [178, 83] on span "Write about your opinion on a topic. Important things to remember: Try to write…" at bounding box center [185, 111] width 151 height 115
click at [153, 86] on span "Write about your opinion on a topic. Important things to remember: Try to write…" at bounding box center [185, 111] width 151 height 115
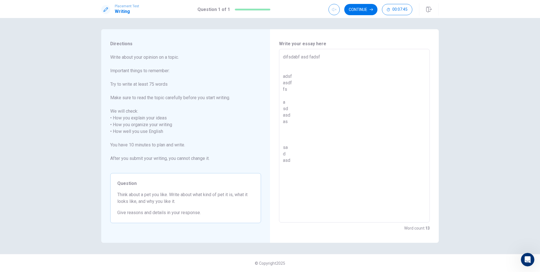
click at [152, 85] on span "Write about your opinion on a topic. Important things to remember: Try to write…" at bounding box center [185, 111] width 151 height 115
click at [150, 86] on span "Write about your opinion on a topic. Important things to remember: Try to write…" at bounding box center [185, 111] width 151 height 115
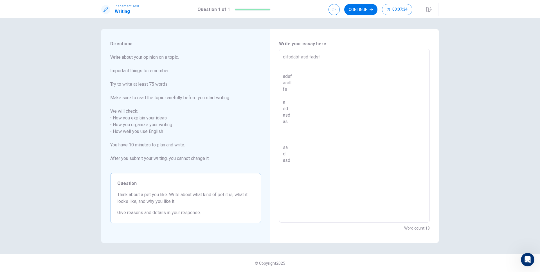
click at [377, 191] on textarea "difsdabf asd fadsf adsf asdf fs a sd asd as sa d asd" at bounding box center [354, 136] width 143 height 164
type textarea "x"
type textarea "difsdabf asd fadsf adsf asdf fs a sd asd as sa d asd"
type textarea "x"
type textarea "difsdabf asd fadsf adsf asdf fs a sd asd as sa d asd"
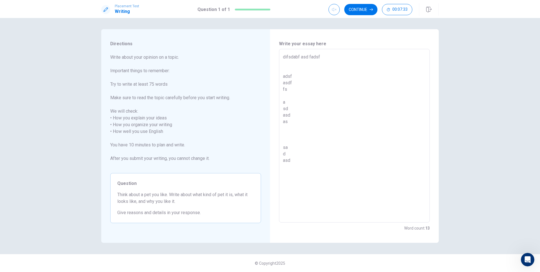
type textarea "x"
type textarea "difsdabf asd fadsf adsf asdf fs a sd asd as sa d asd a"
type textarea "x"
type textarea "difsdabf asd fadsf adsf asdf fs a sd asd as sa d asd as"
type textarea "x"
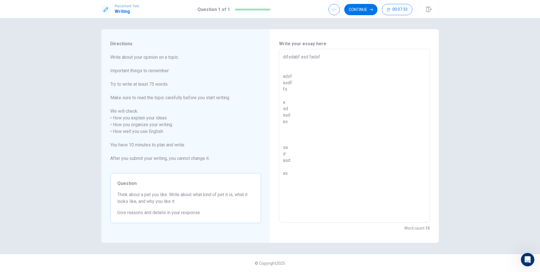
type textarea "difsdabf asd fadsf adsf asdf fs a sd asd as sa d asd as"
type textarea "x"
type textarea "difsdabf asd fadsf adsf asdf fs a sd asd as sa d asd as d"
type textarea "x"
type textarea "difsdabf asd fadsf adsf asdf fs a sd asd as sa d asd as d a"
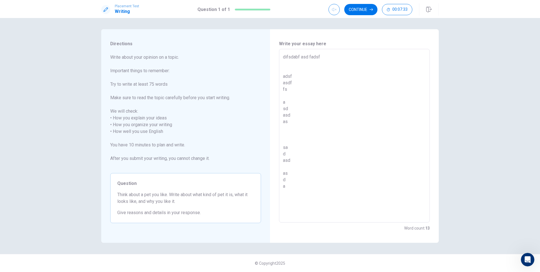
type textarea "x"
type textarea "difsdabf asd fadsf adsf asdf fs a sd asd as sa d asd as d as"
type textarea "x"
type textarea "difsdabf asd fadsf adsf asdf fs a sd asd as sa d asd as d asd"
type textarea "x"
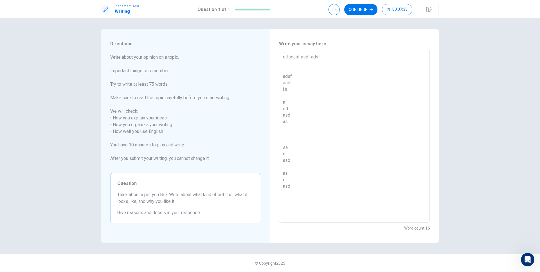
type textarea "difsdabf asd fadsf adsf asdf fs a sd asd as sa d asd as d asda"
type textarea "x"
type textarea "difsdabf asd fadsf adsf asdf fs a sd asd as sa d asd as d asdasd"
type textarea "x"
type textarea "difsdabf asd fadsf adsf asdf fs a sd asd as sa d asd as d asdasd"
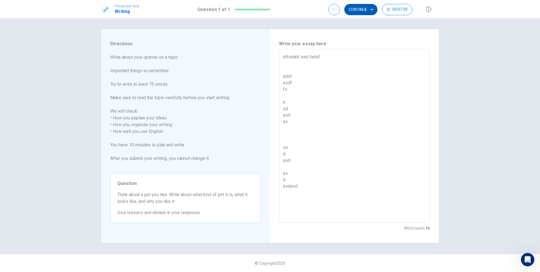
click at [366, 14] on button "Continue" at bounding box center [360, 9] width 33 height 11
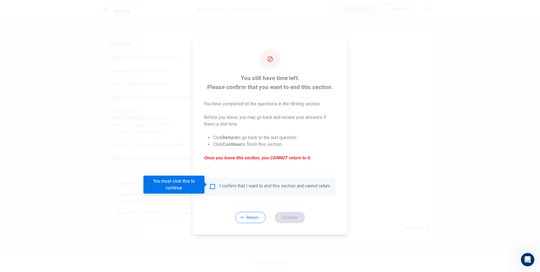
click at [214, 183] on input "You must click this to continue" at bounding box center [212, 186] width 7 height 7
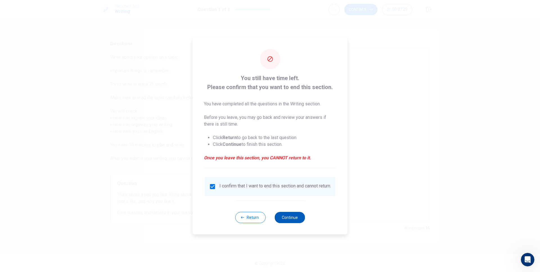
click at [286, 221] on button "Continue" at bounding box center [289, 217] width 30 height 11
type textarea "x"
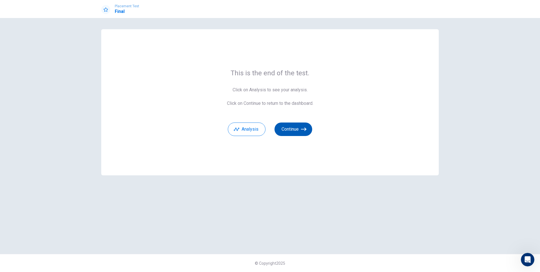
click at [308, 133] on button "Continue" at bounding box center [293, 129] width 38 height 13
